Goal: Find specific page/section: Find specific page/section

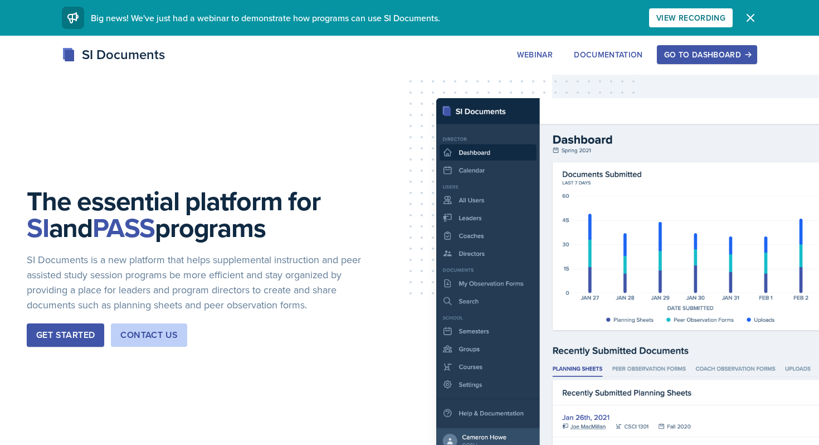
click at [735, 47] on button "Go to Dashboard" at bounding box center [707, 54] width 100 height 19
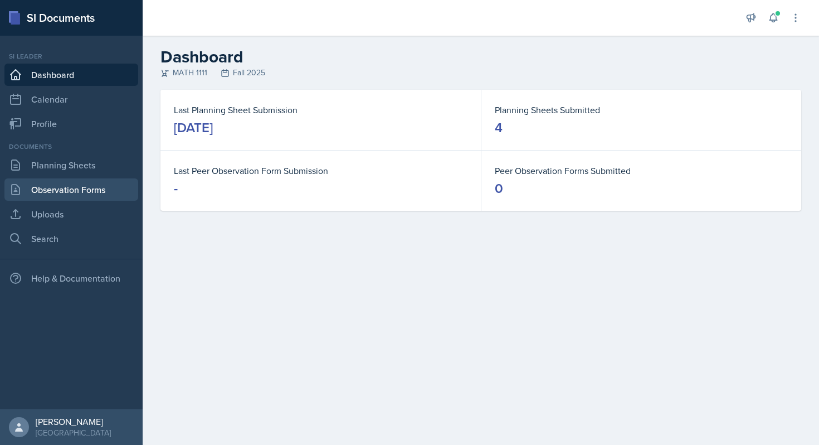
click at [87, 185] on link "Observation Forms" at bounding box center [71, 189] width 134 height 22
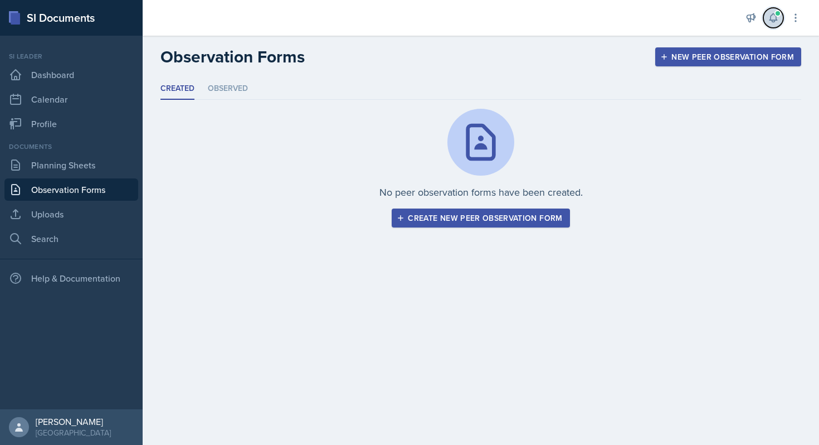
click at [777, 16] on span at bounding box center [778, 13] width 7 height 7
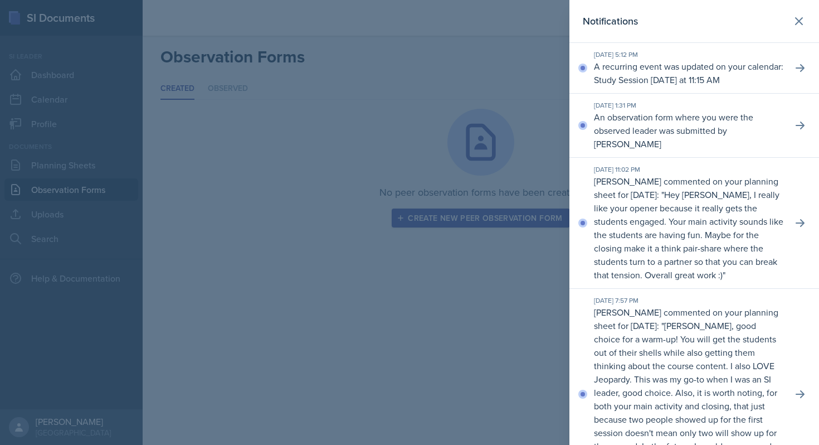
click at [770, 123] on p "An observation form where you were the observed leader was submitted by [PERSON…" at bounding box center [688, 130] width 189 height 40
click at [795, 121] on icon at bounding box center [800, 125] width 11 height 11
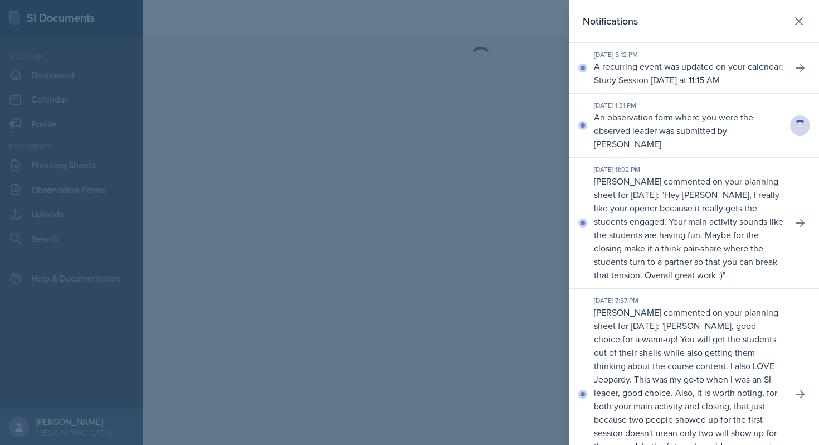
click at [483, 148] on div at bounding box center [409, 222] width 819 height 445
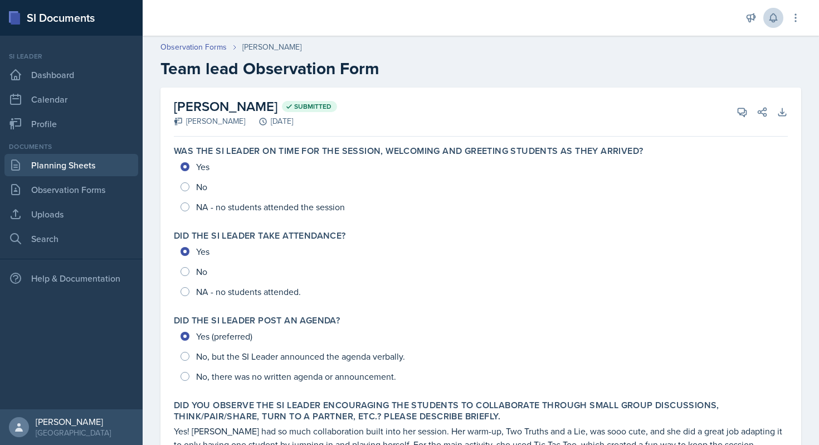
click at [63, 166] on link "Planning Sheets" at bounding box center [71, 165] width 134 height 22
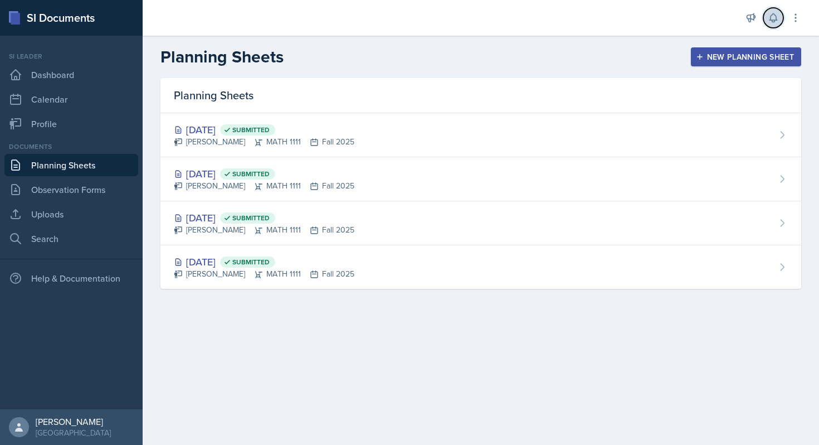
click at [768, 13] on icon at bounding box center [773, 17] width 11 height 11
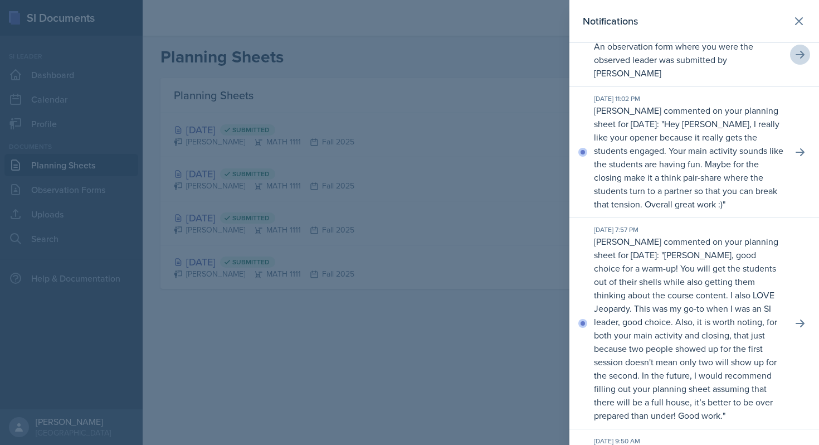
scroll to position [74, 0]
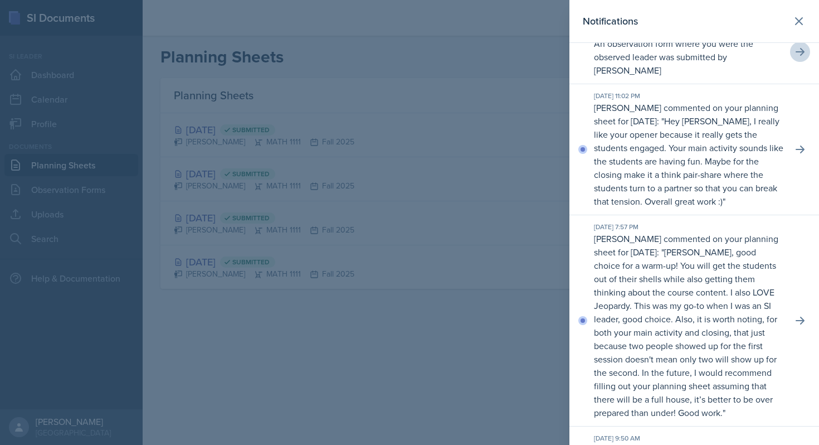
click at [524, 354] on div at bounding box center [409, 222] width 819 height 445
